Goal: Ask a question

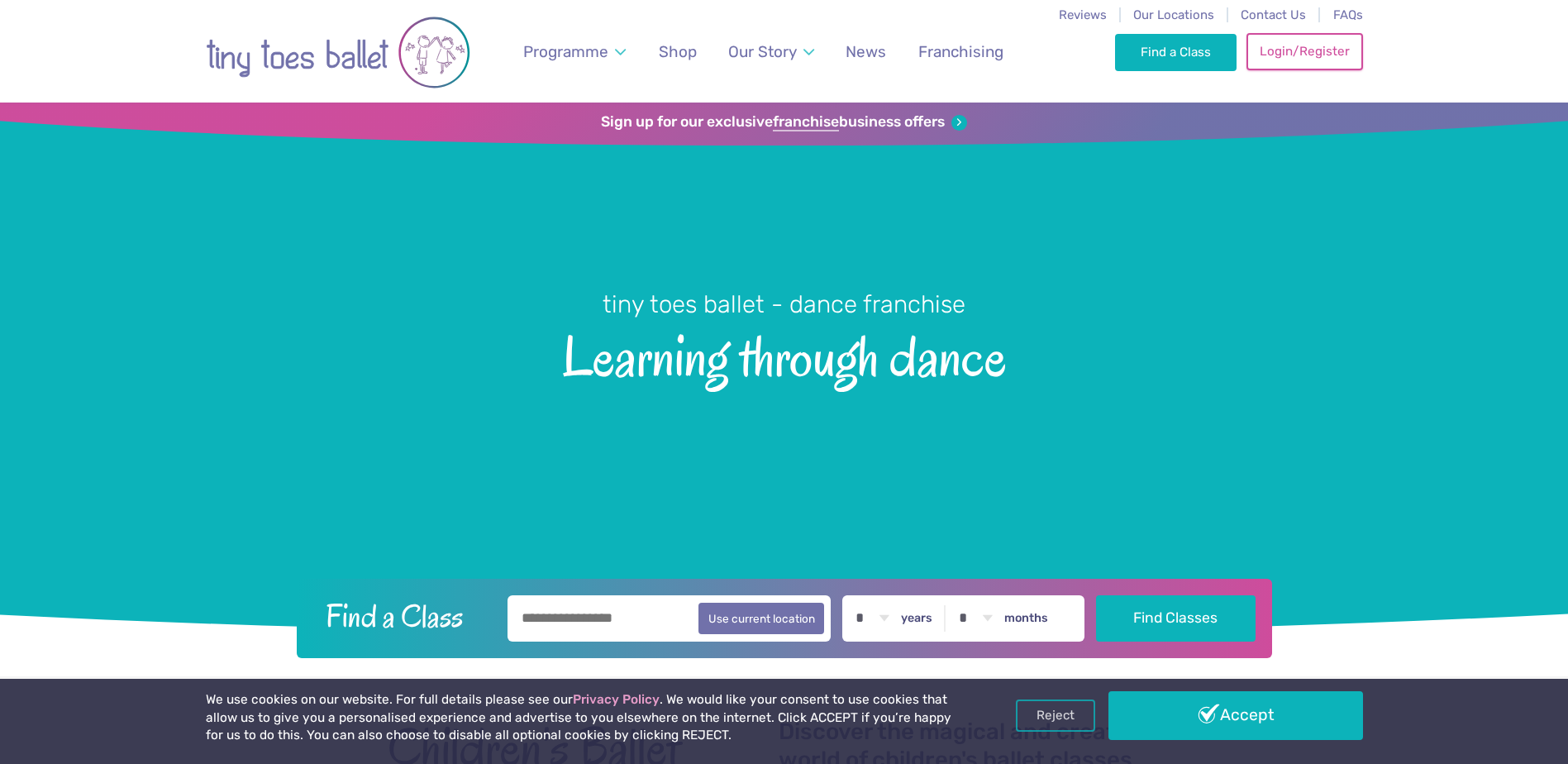
click at [1282, 62] on link "Login/Register" at bounding box center [1304, 51] width 115 height 36
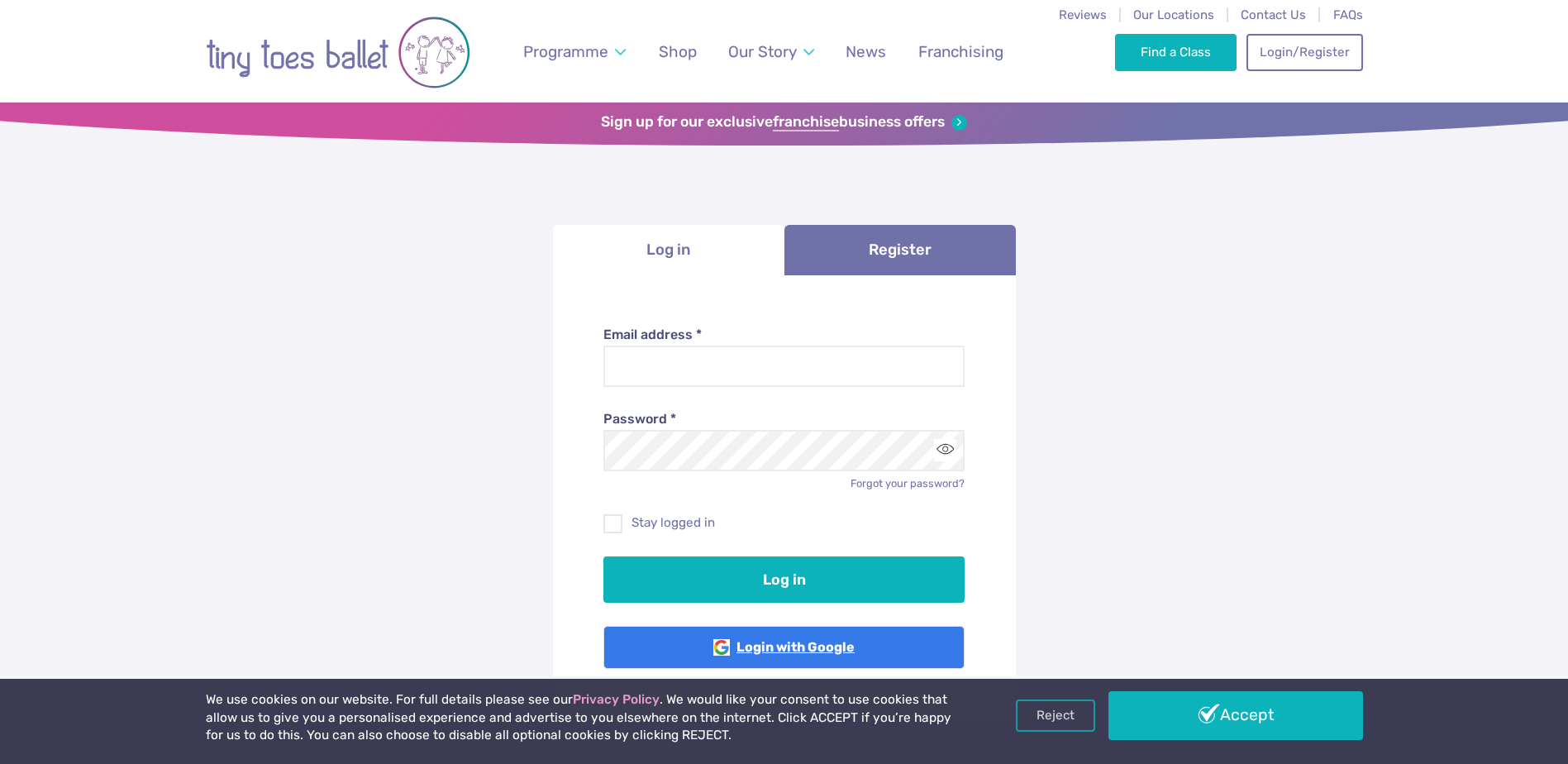
click at [767, 651] on link "Login with Google" at bounding box center [784, 648] width 361 height 43
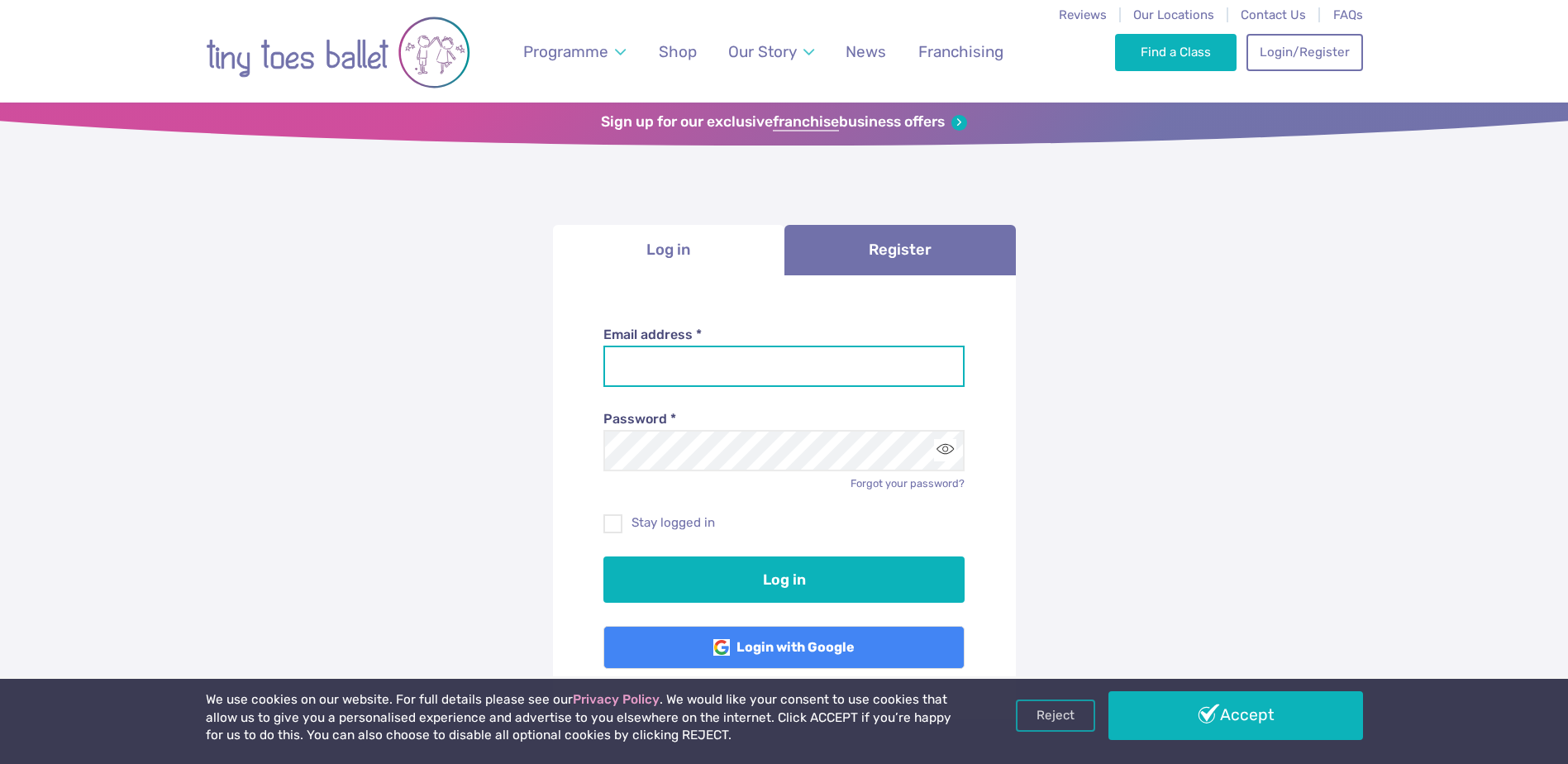
click at [689, 350] on input "Email address *" at bounding box center [784, 366] width 361 height 41
type input "**********"
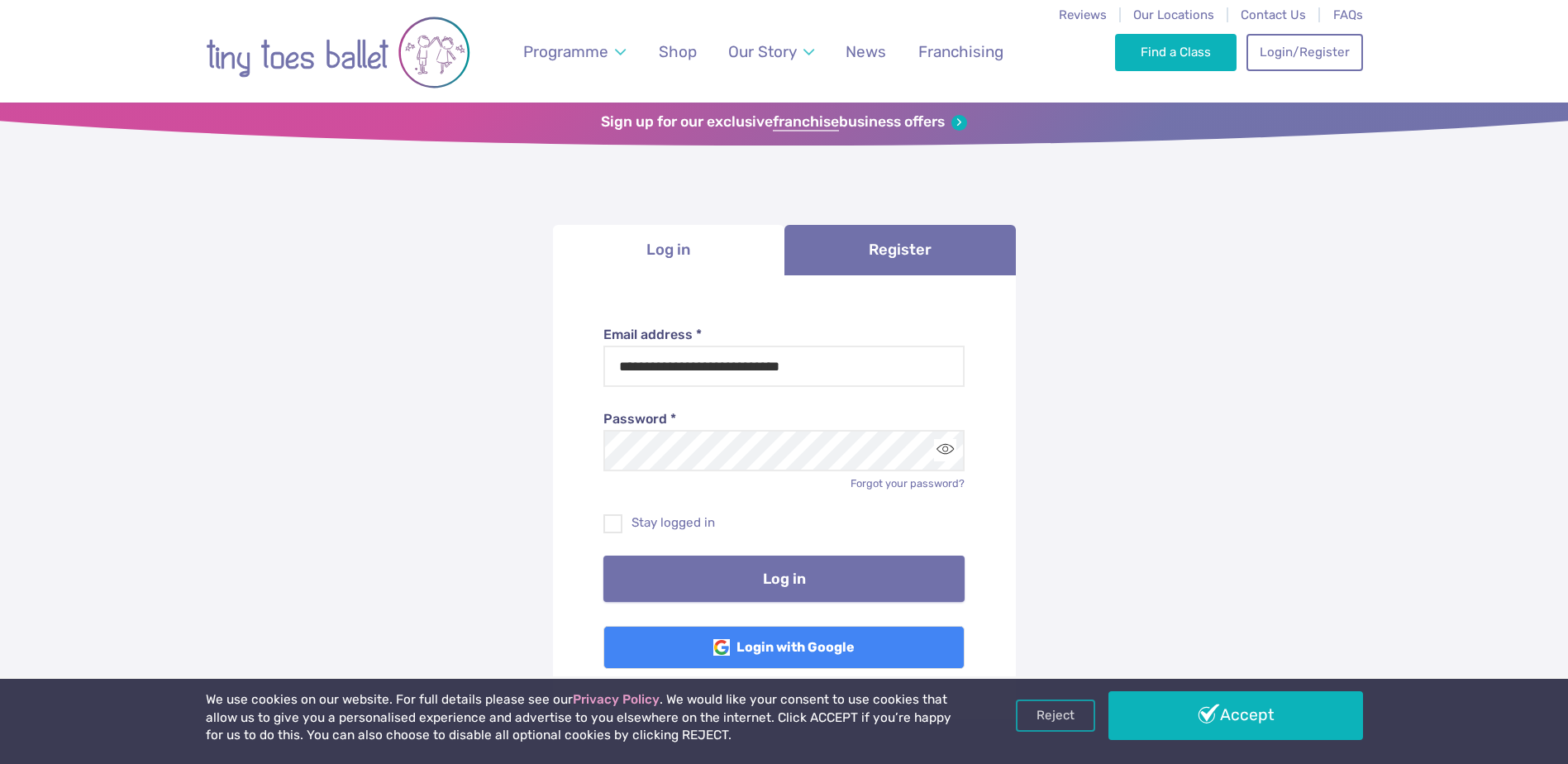
click at [742, 583] on button "Log in" at bounding box center [784, 579] width 361 height 47
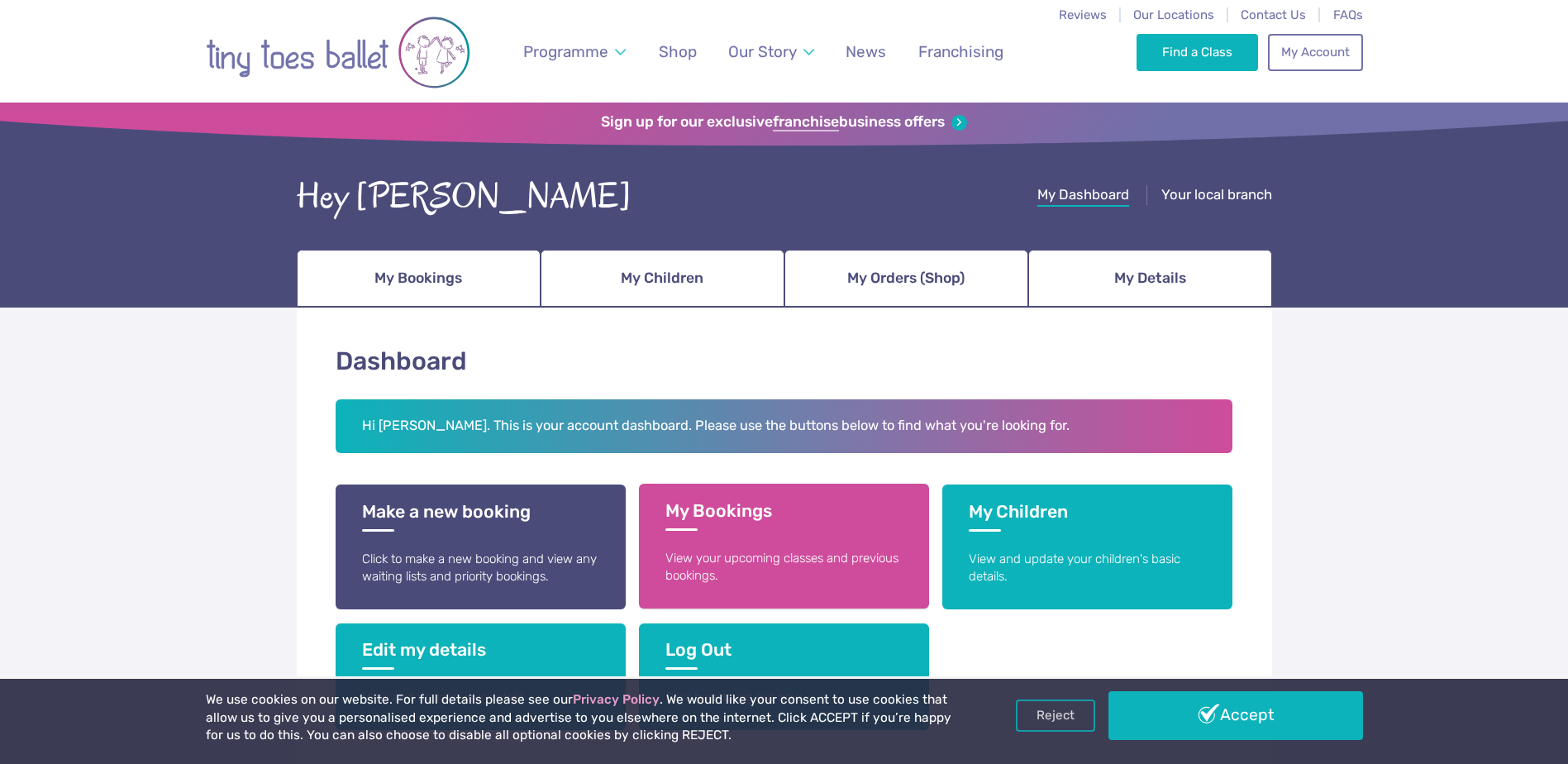
click at [737, 538] on link "My Bookings View your upcoming classes and previous bookings." at bounding box center [784, 546] width 290 height 125
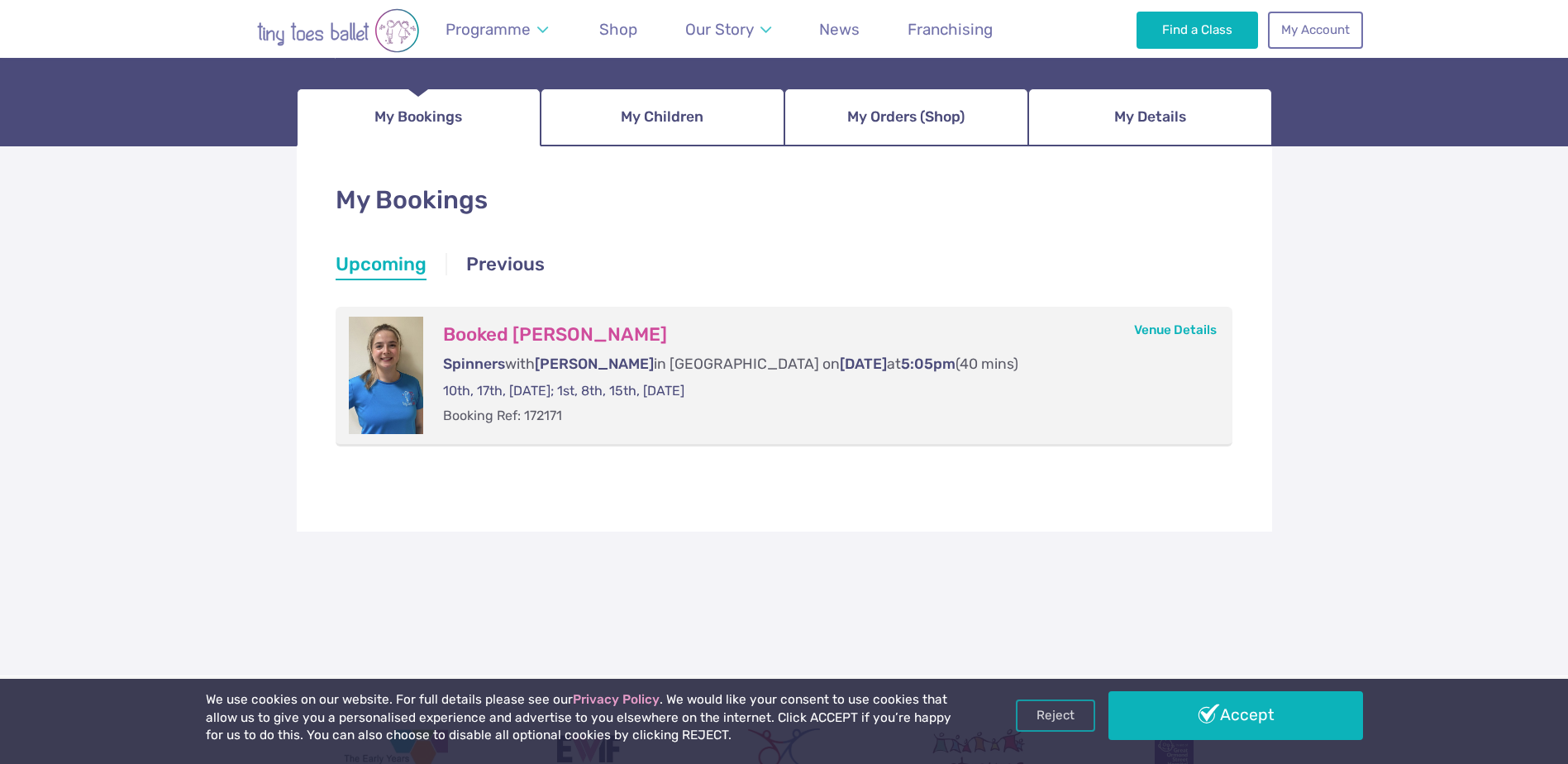
scroll to position [172, 0]
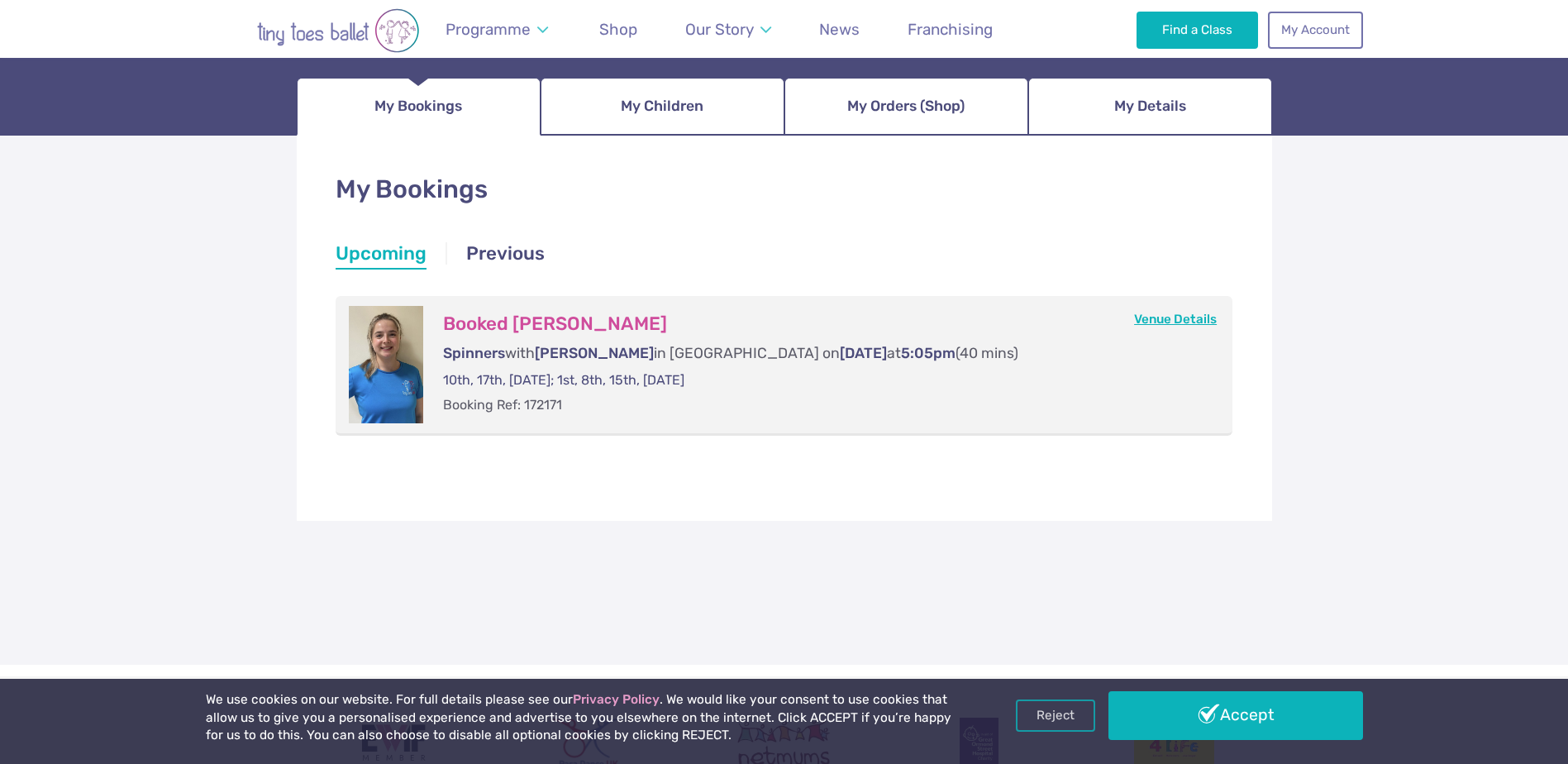
click at [1156, 323] on link "Venue Details" at bounding box center [1175, 319] width 83 height 15
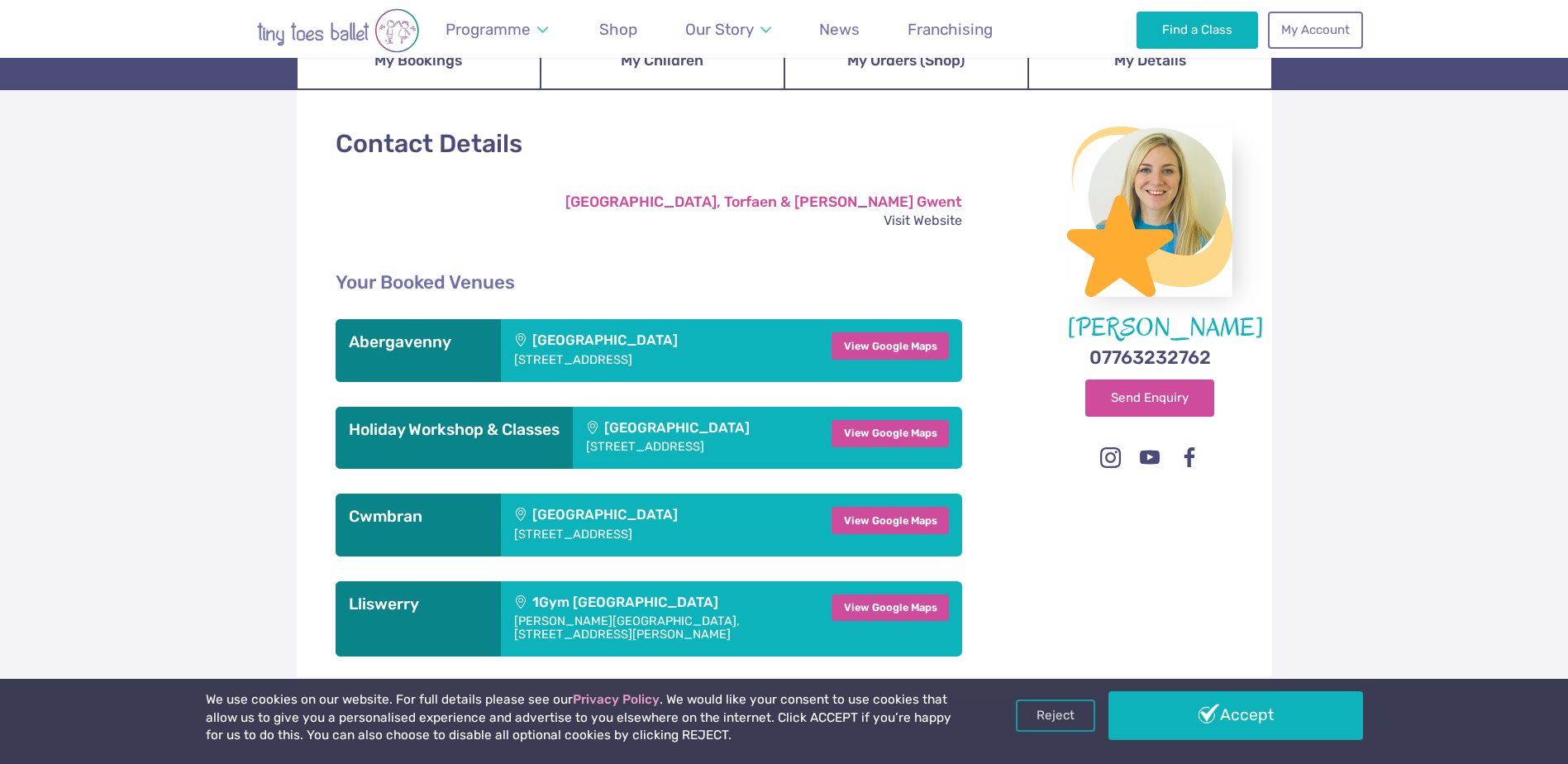
scroll to position [248, 0]
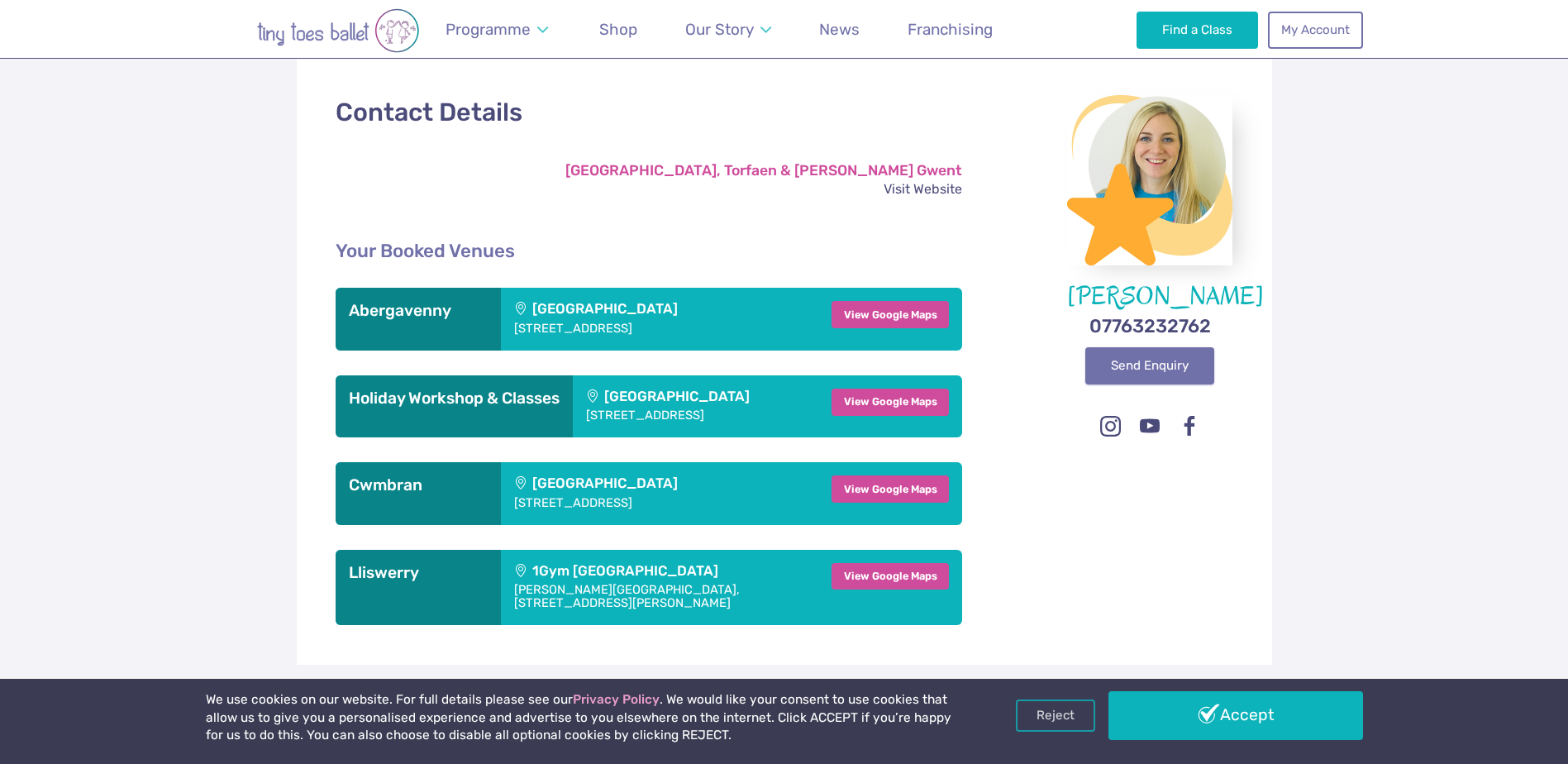
click at [1162, 383] on link "Send Enquiry" at bounding box center [1149, 365] width 129 height 36
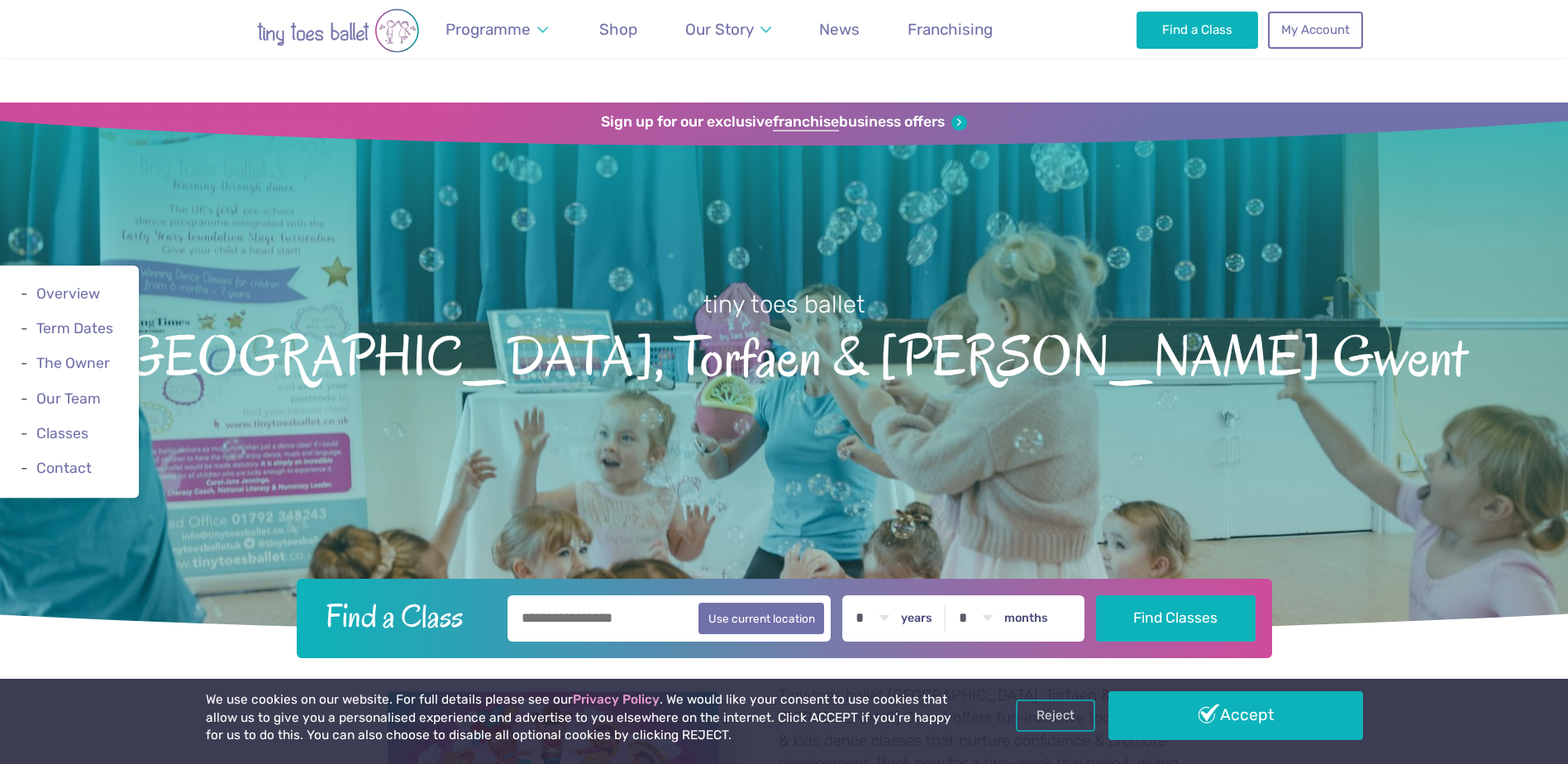
scroll to position [2838, 0]
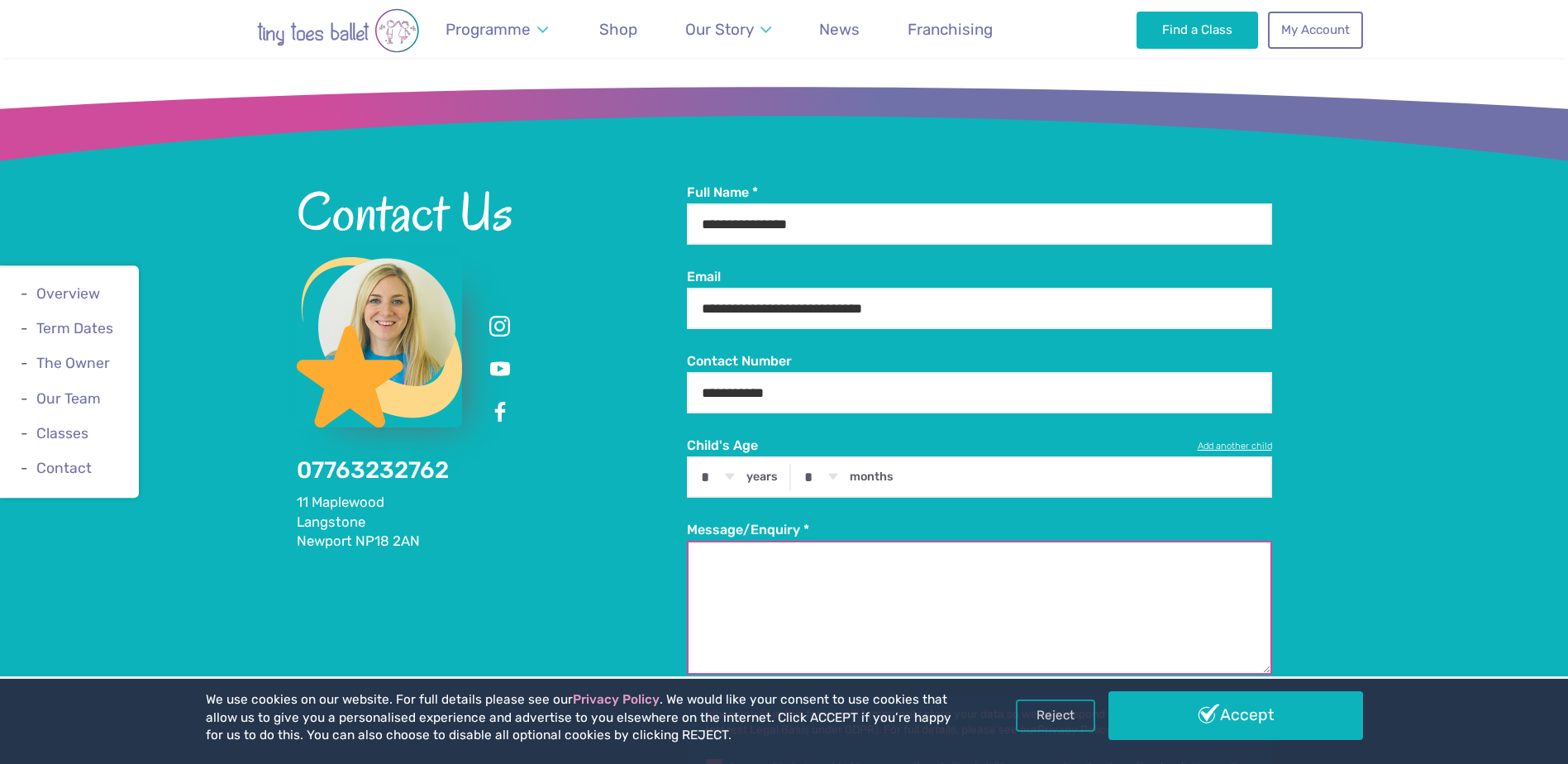
click at [896, 543] on textarea "Message/Enquiry *" at bounding box center [978, 608] width 585 height 134
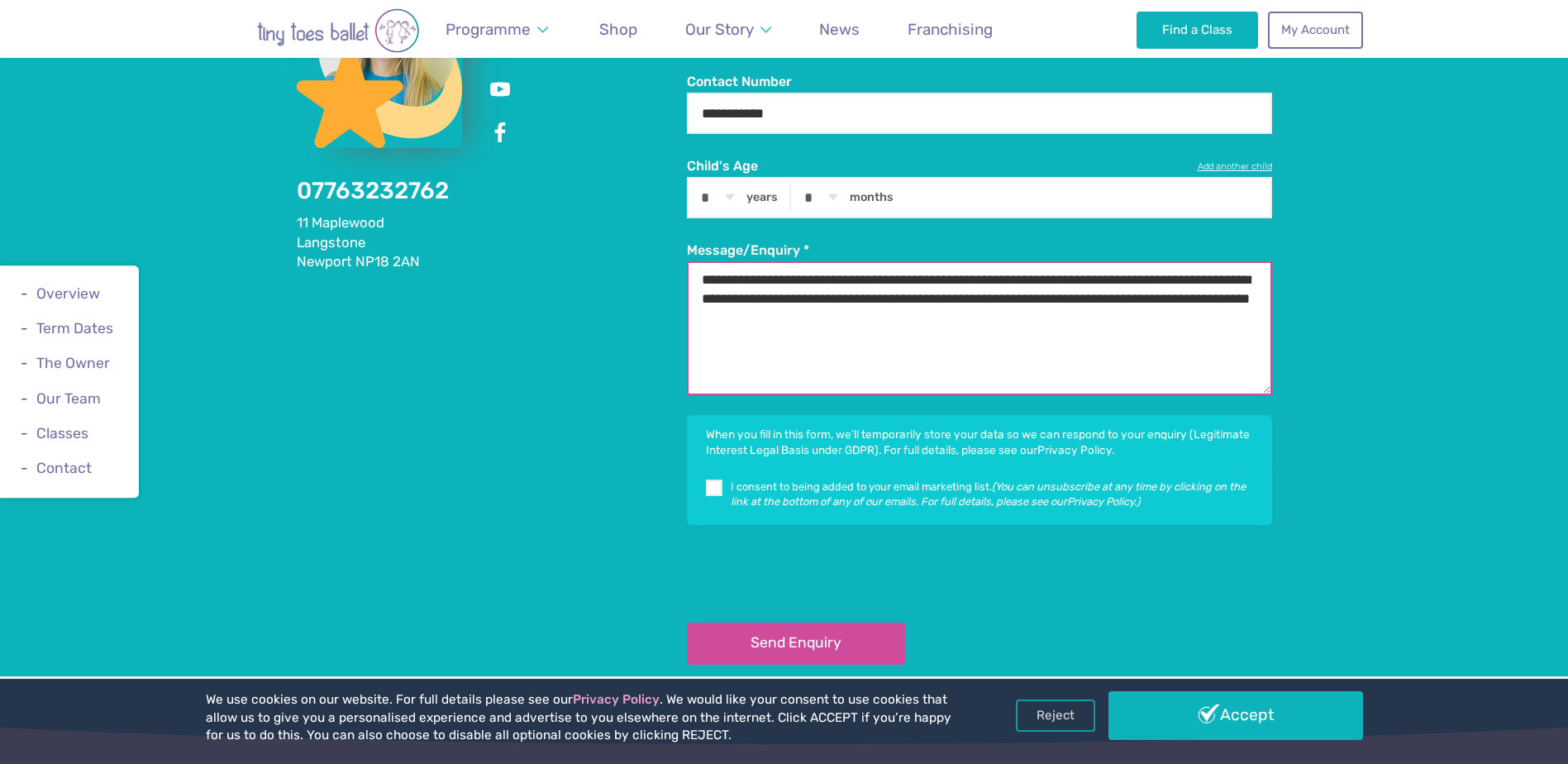
scroll to position [3167, 0]
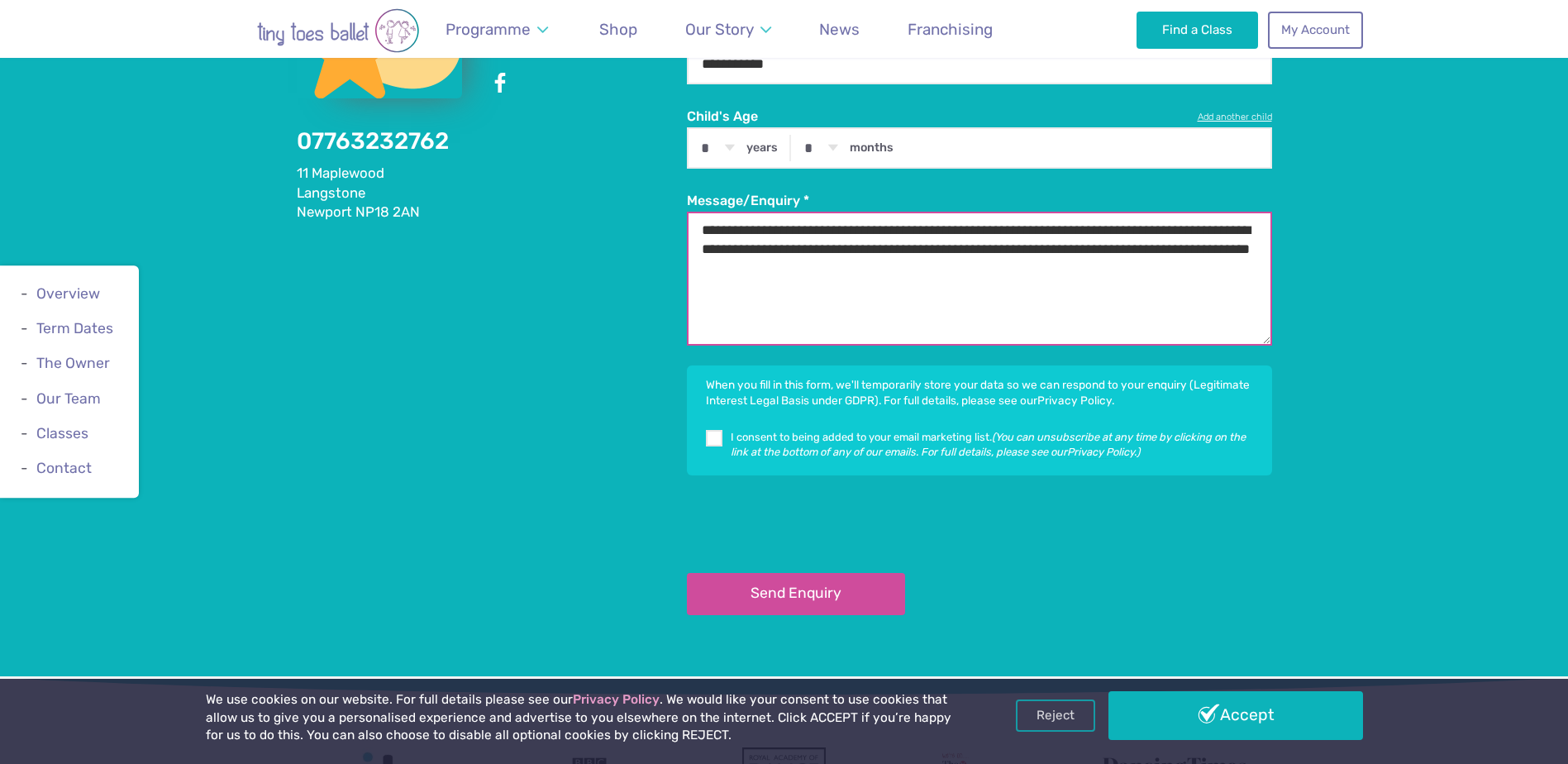
type textarea "**********"
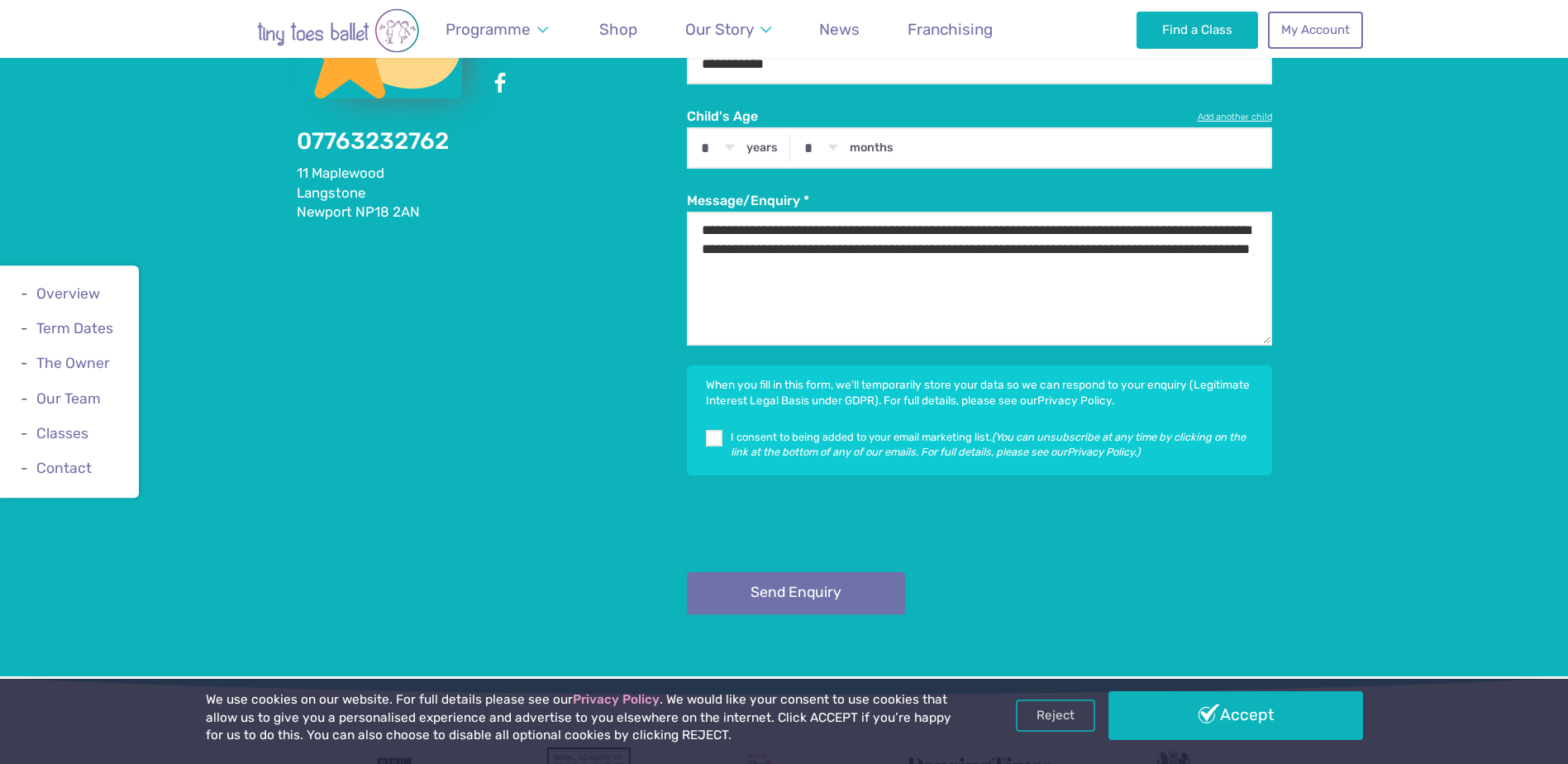
click at [751, 572] on button "Send Enquiry" at bounding box center [795, 593] width 219 height 42
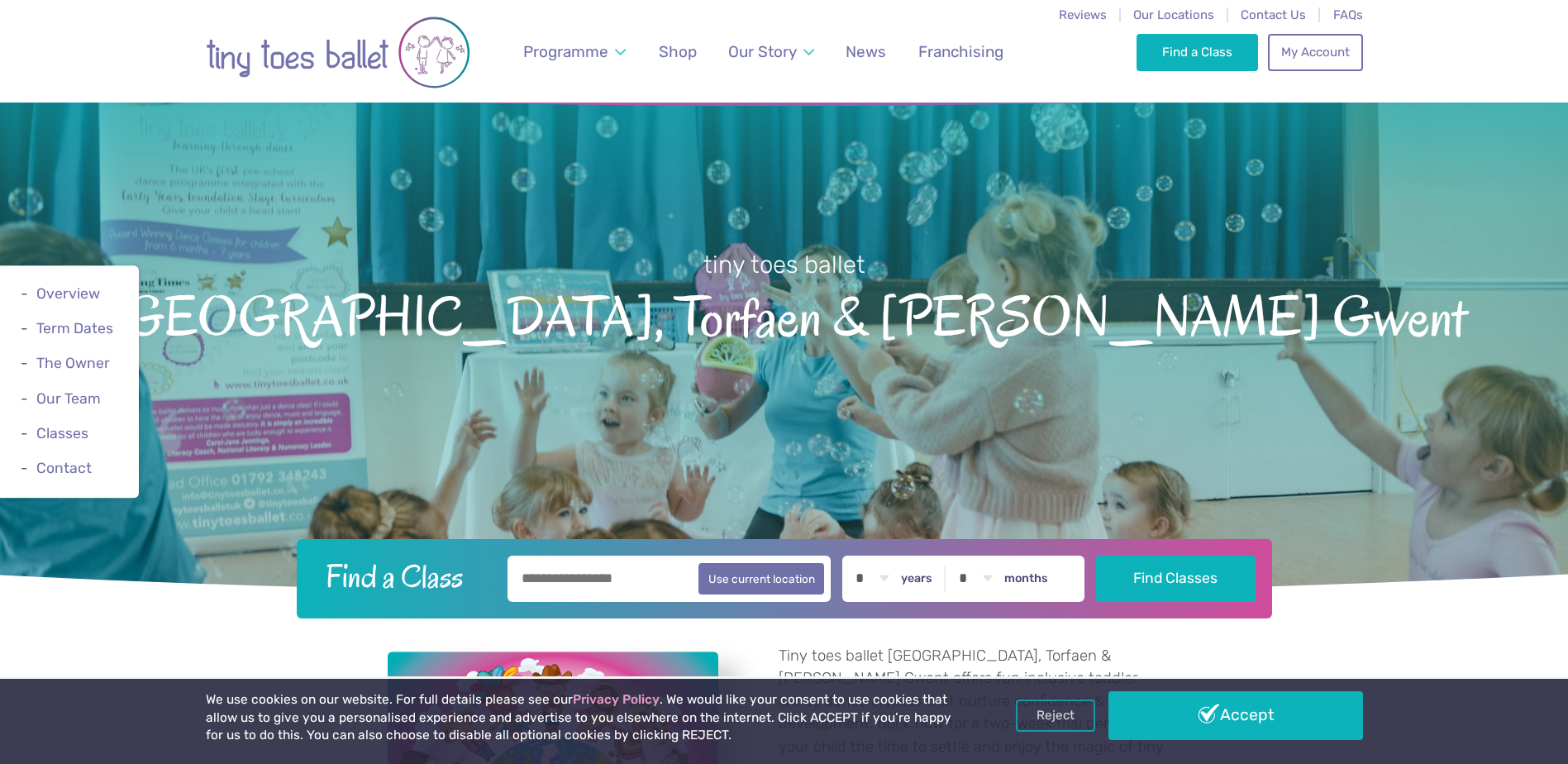
scroll to position [0, 0]
